Goal: Complete application form: Complete application form

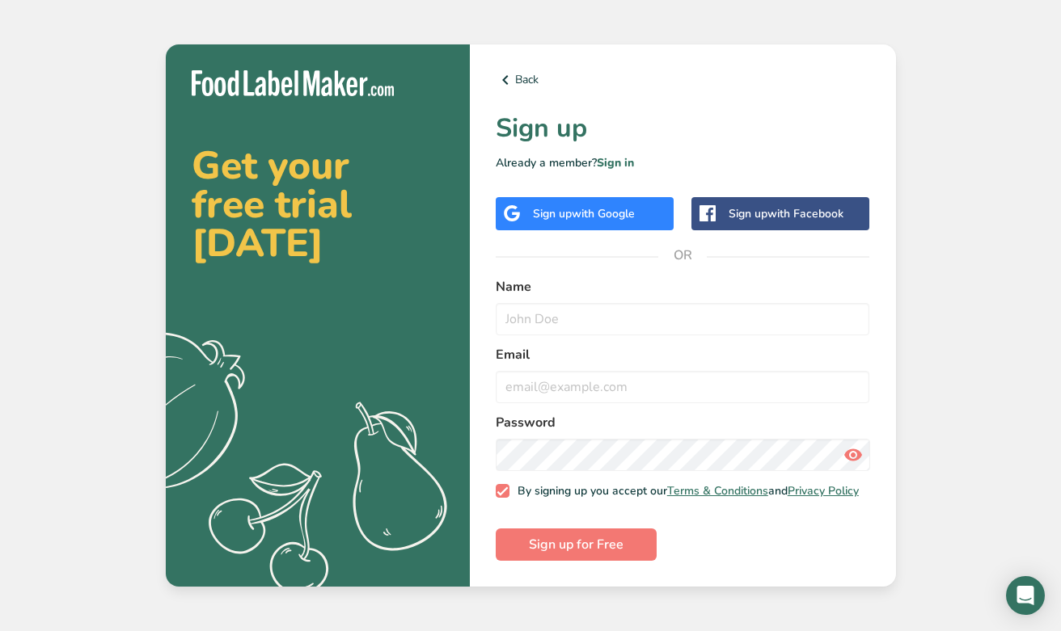
click at [628, 213] on span "with Google" at bounding box center [603, 213] width 63 height 15
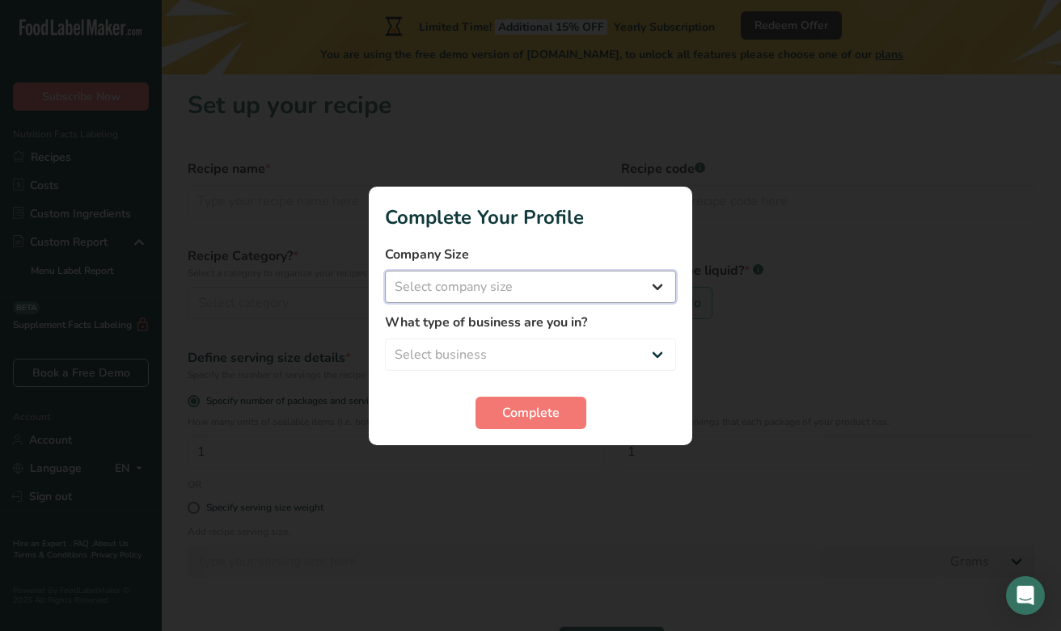
click at [648, 277] on select "Select company size Fewer than 10 Employees 10 to 50 Employees 51 to 500 Employ…" at bounding box center [530, 287] width 291 height 32
select select "1"
click at [385, 271] on select "Select company size Fewer than 10 Employees 10 to 50 Employees 51 to 500 Employ…" at bounding box center [530, 287] width 291 height 32
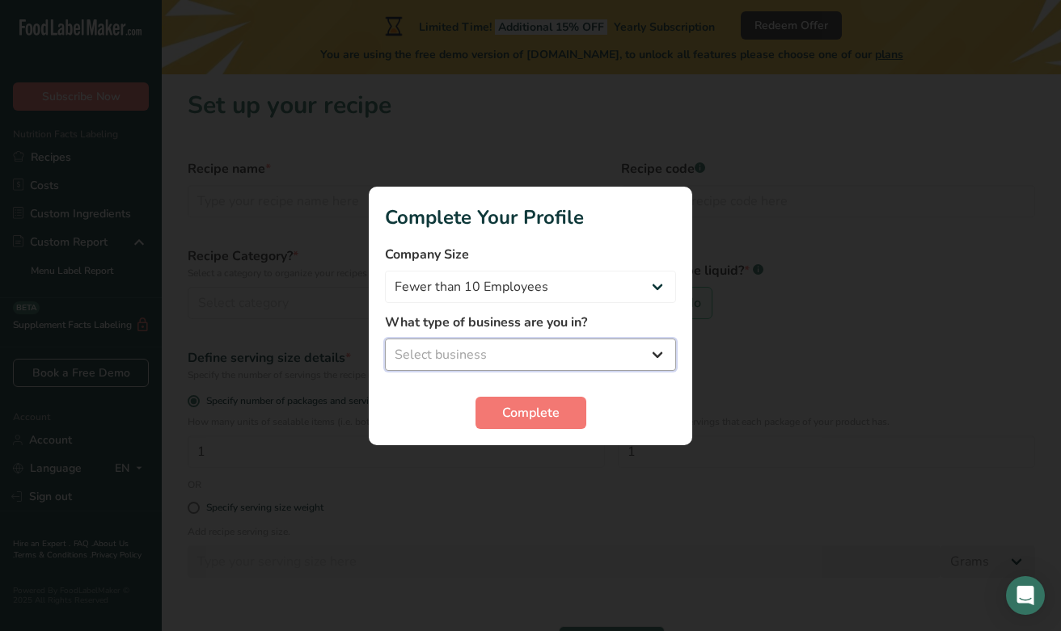
click at [636, 353] on select "Select business Packaged Food Manufacturer Restaurant & Cafe Bakery Meal Plans …" at bounding box center [530, 355] width 291 height 32
select select "8"
click at [385, 339] on select "Select business Packaged Food Manufacturer Restaurant & Cafe Bakery Meal Plans …" at bounding box center [530, 355] width 291 height 32
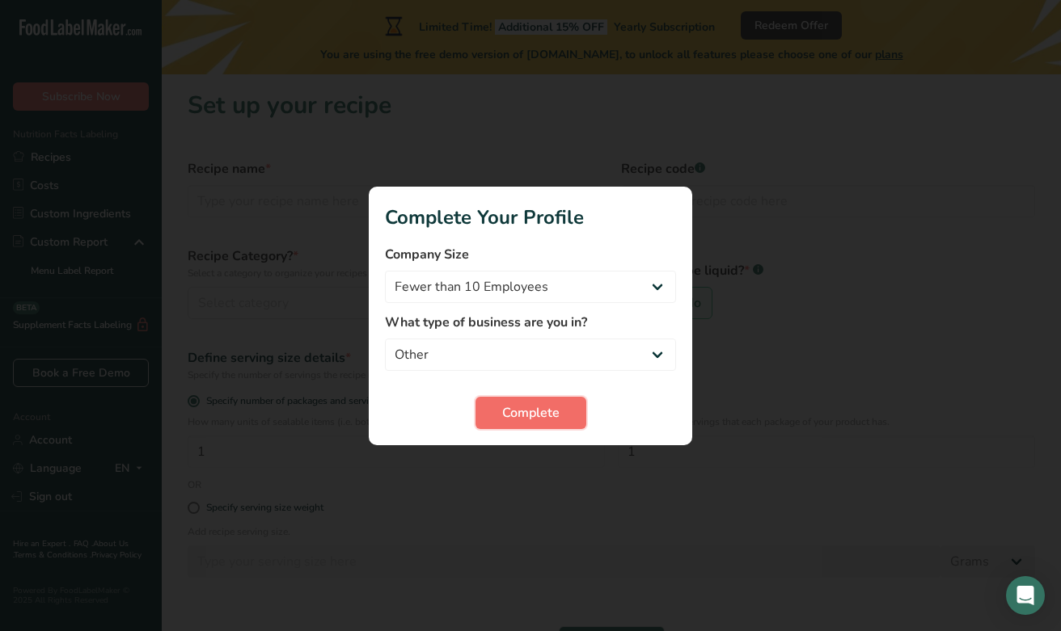
click at [559, 424] on button "Complete" at bounding box center [530, 413] width 111 height 32
